Goal: Obtain resource: Download file/media

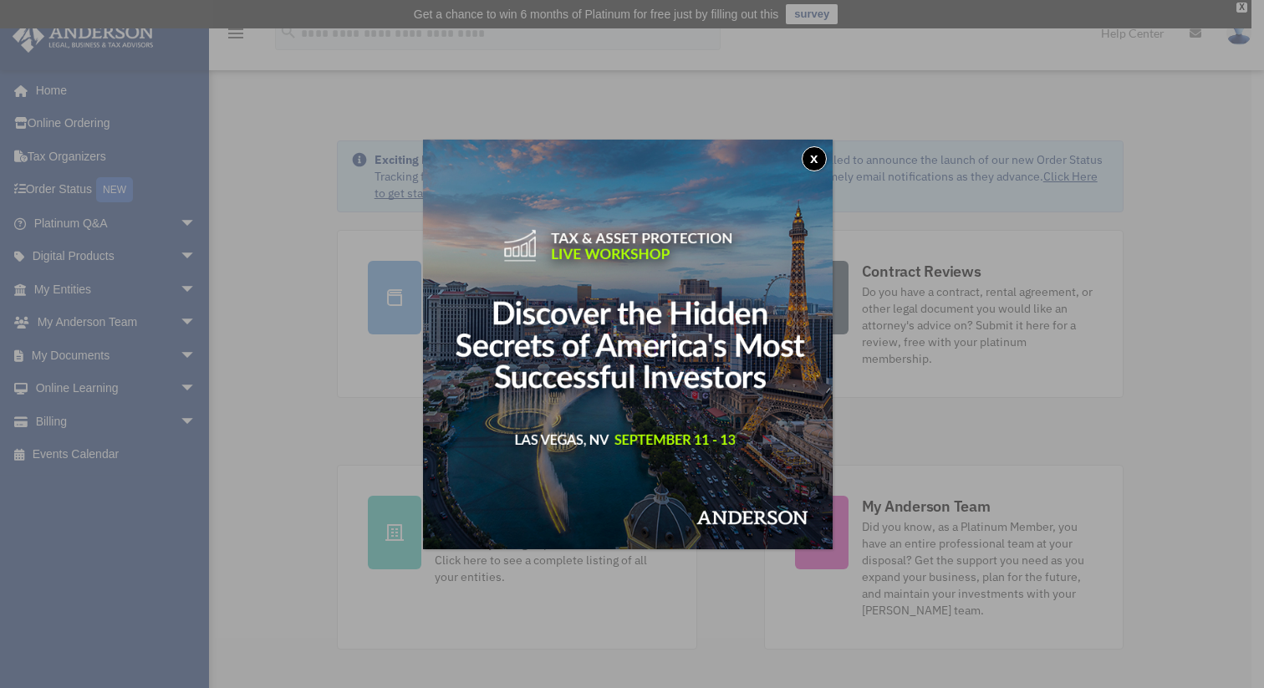
click at [825, 151] on button "x" at bounding box center [814, 158] width 25 height 25
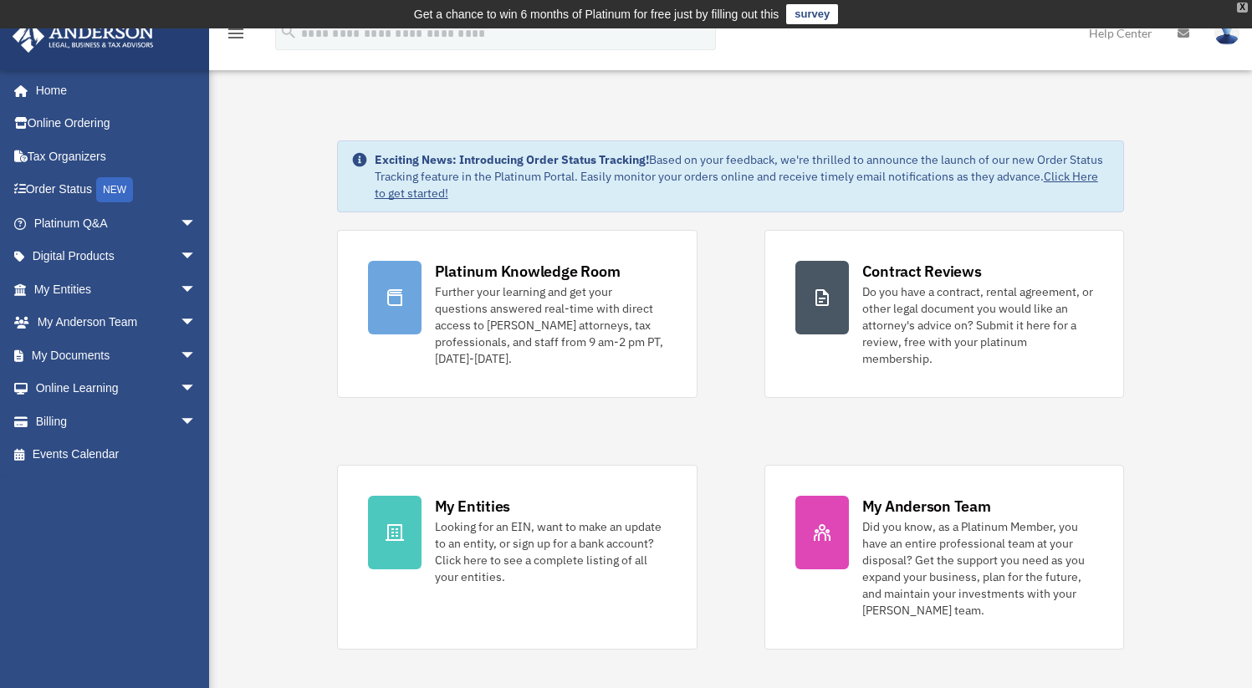
click at [1239, 10] on div "X" at bounding box center [1242, 8] width 11 height 10
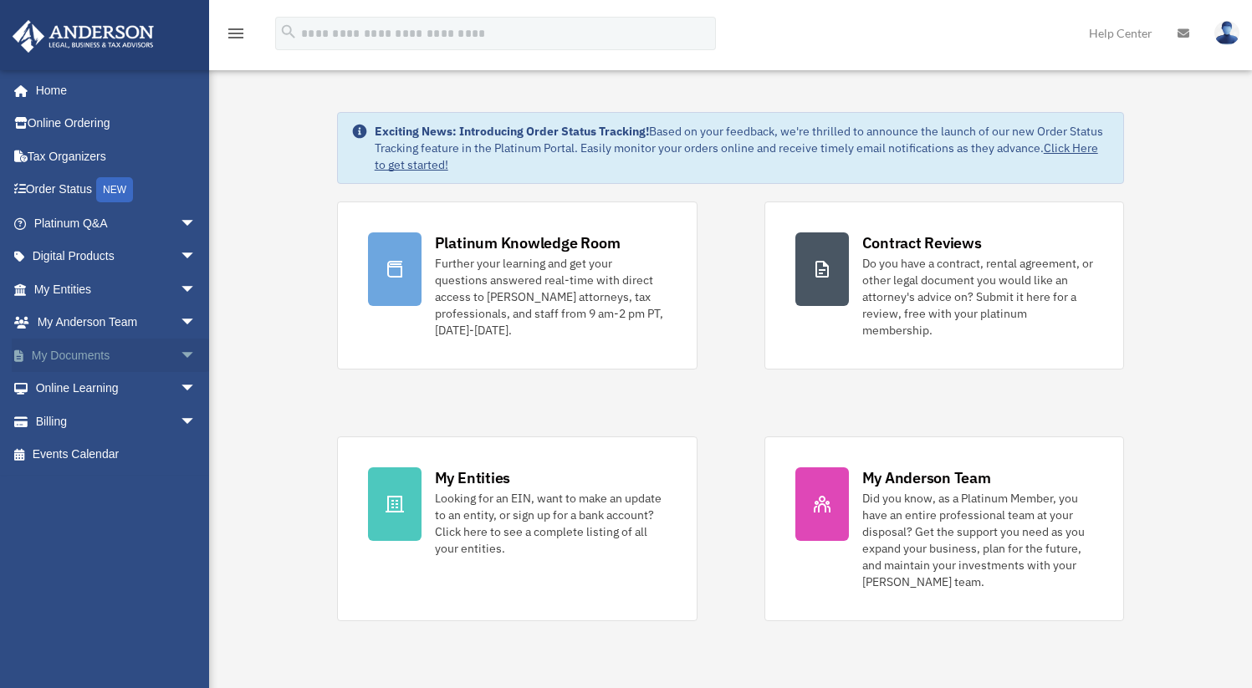
click at [180, 355] on span "arrow_drop_down" at bounding box center [196, 356] width 33 height 34
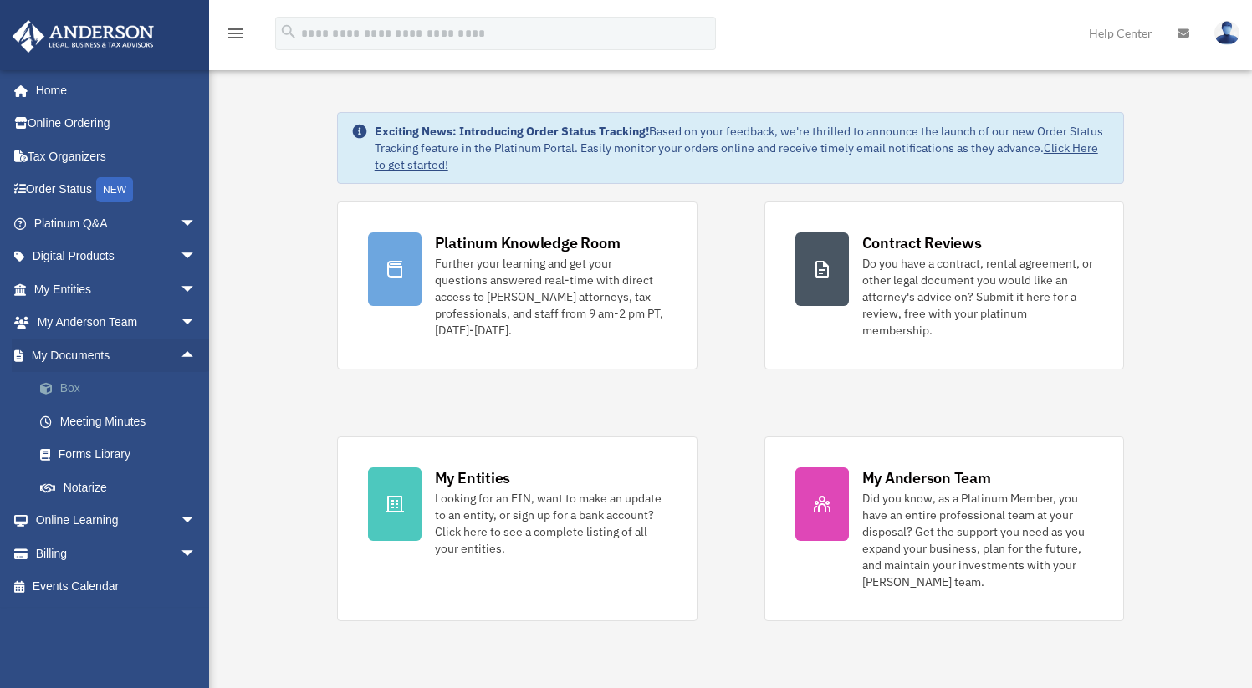
click at [84, 390] on link "Box" at bounding box center [122, 388] width 198 height 33
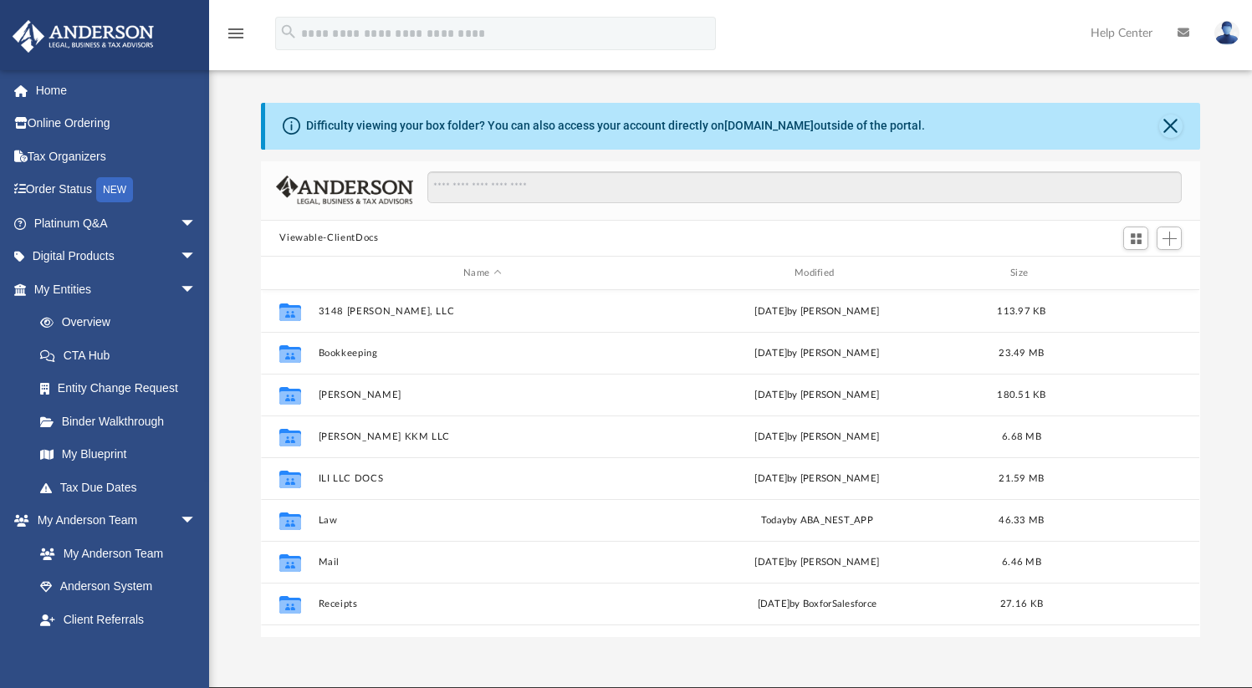
scroll to position [367, 926]
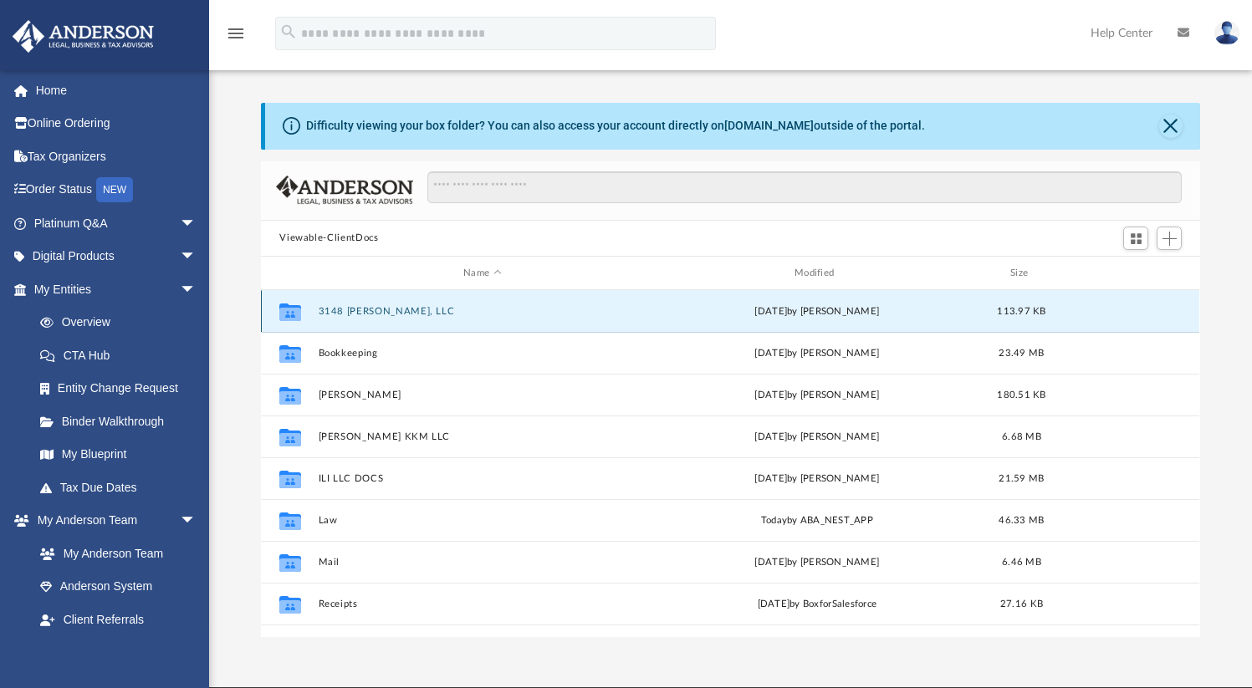
click at [382, 307] on button "3148 [PERSON_NAME], LLC" at bounding box center [483, 311] width 328 height 11
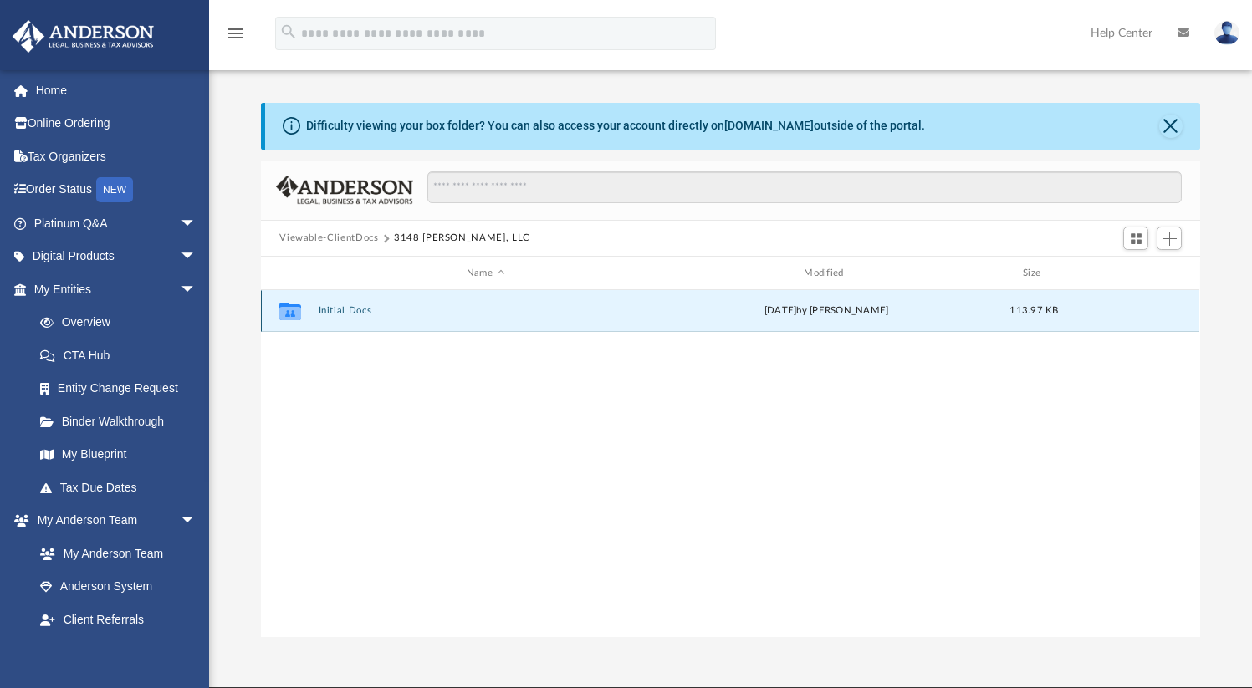
click at [353, 311] on button "Initial Docs" at bounding box center [486, 311] width 334 height 11
click at [353, 311] on button "3148 [PERSON_NAME], LLC - EIN Notice.pdf" at bounding box center [486, 311] width 334 height 11
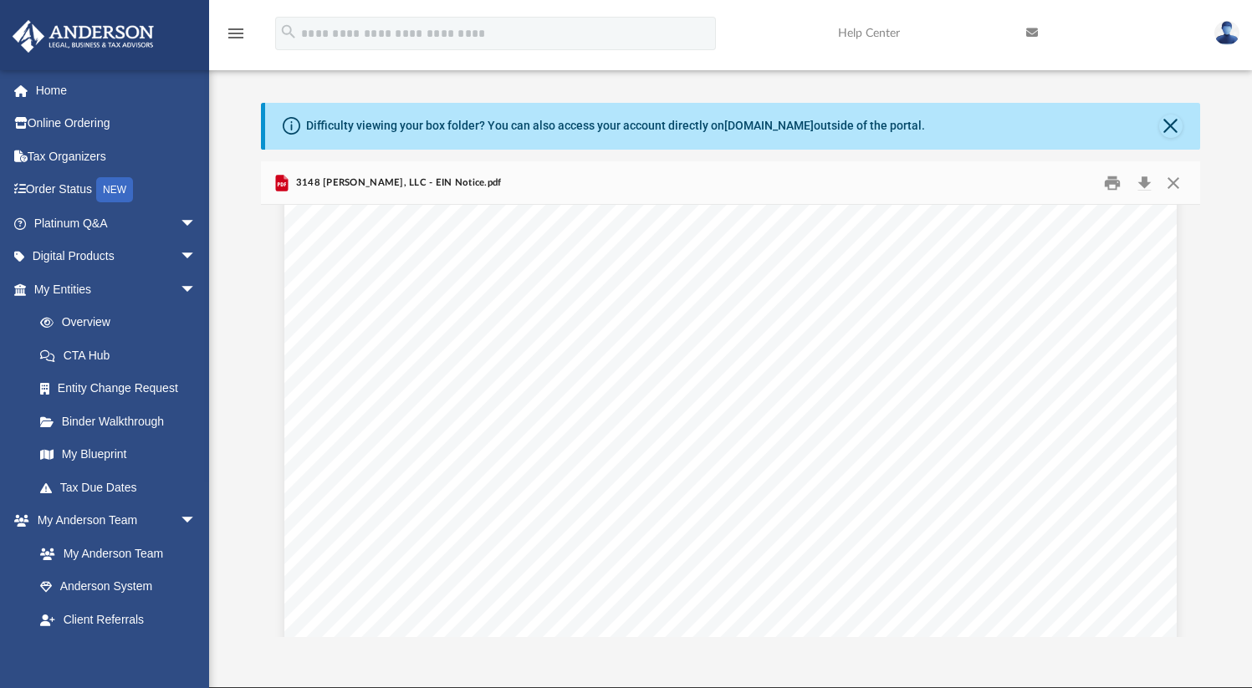
scroll to position [687, 0]
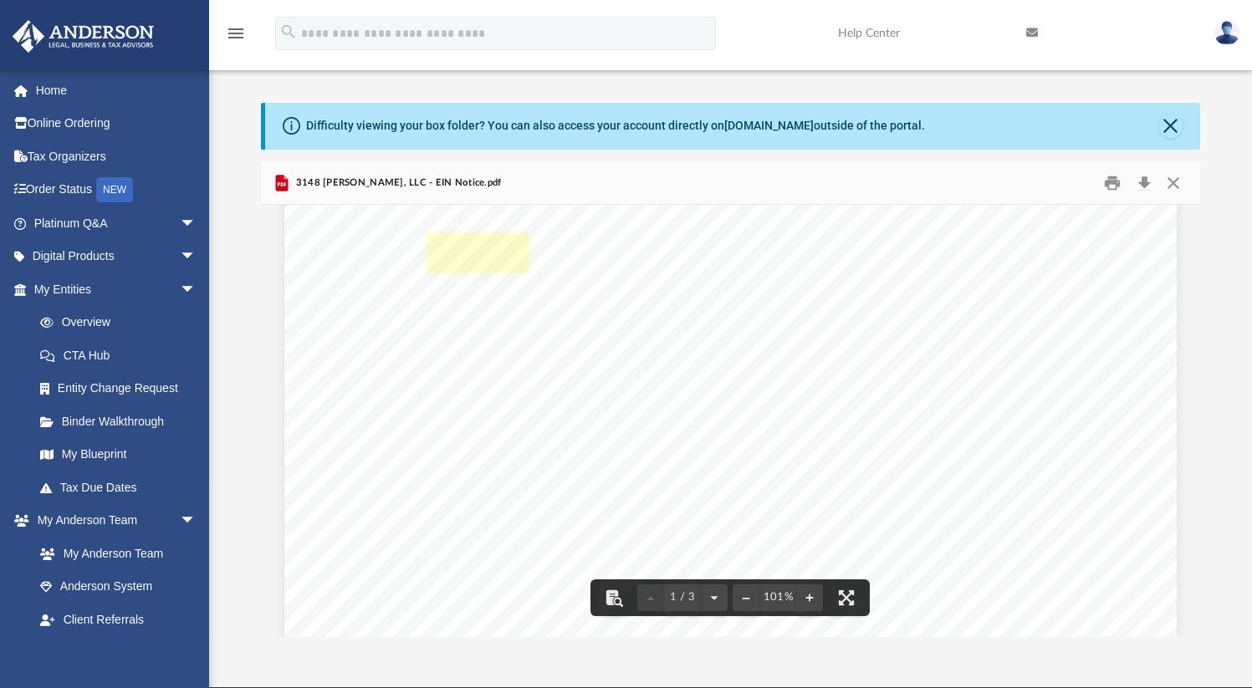
click at [457, 258] on link "Page 1" at bounding box center [477, 252] width 101 height 38
click at [1139, 179] on button "Download" at bounding box center [1144, 183] width 30 height 26
